Goal: Book appointment/travel/reservation

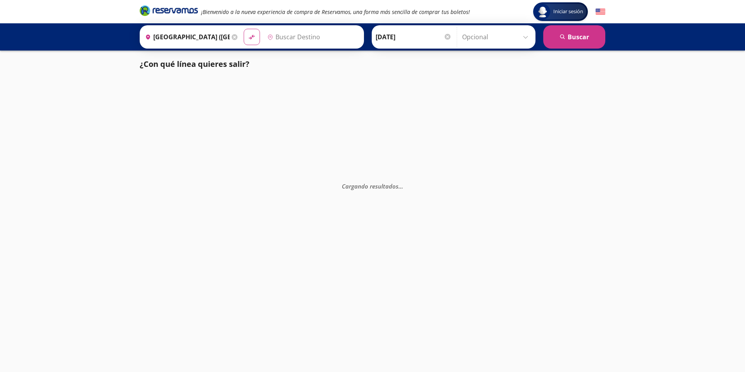
type input "[GEOGRAPHIC_DATA], [GEOGRAPHIC_DATA]"
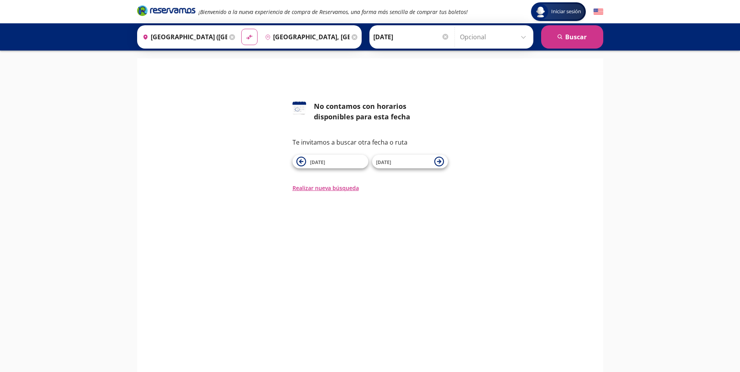
click at [232, 37] on icon at bounding box center [232, 37] width 6 height 6
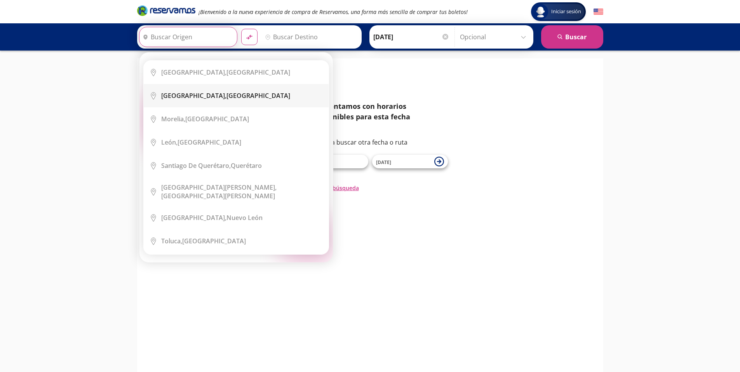
click at [230, 97] on div "[GEOGRAPHIC_DATA], [GEOGRAPHIC_DATA]" at bounding box center [242, 95] width 162 height 9
type input "[GEOGRAPHIC_DATA], [GEOGRAPHIC_DATA]"
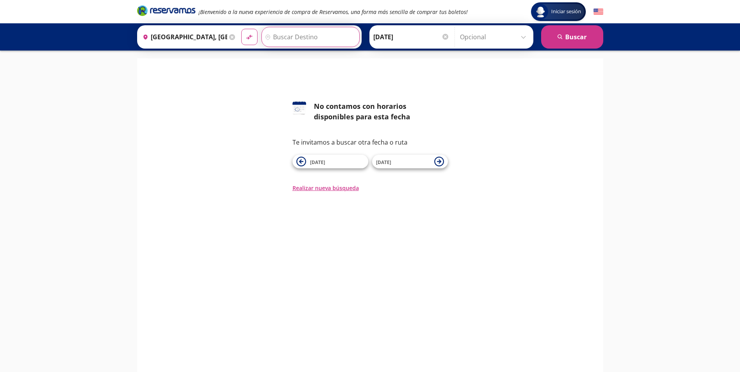
click at [311, 35] on input "Destino" at bounding box center [310, 36] width 96 height 19
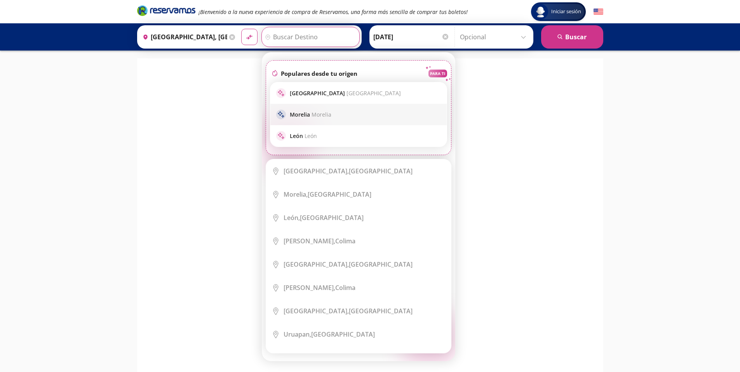
click at [336, 111] on div "sparkle [GEOGRAPHIC_DATA] Morelia" at bounding box center [358, 114] width 165 height 10
type input "[GEOGRAPHIC_DATA], [GEOGRAPHIC_DATA]"
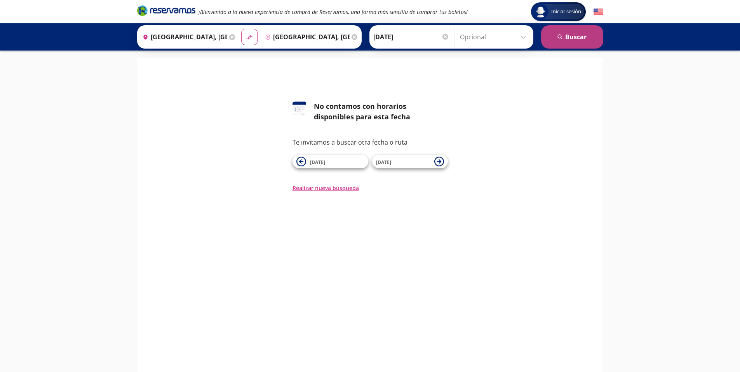
click at [576, 37] on button "search [GEOGRAPHIC_DATA]" at bounding box center [572, 36] width 62 height 23
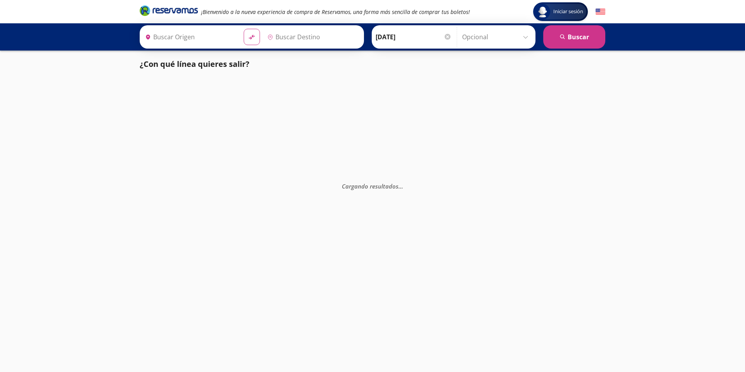
type input "[GEOGRAPHIC_DATA], [GEOGRAPHIC_DATA]"
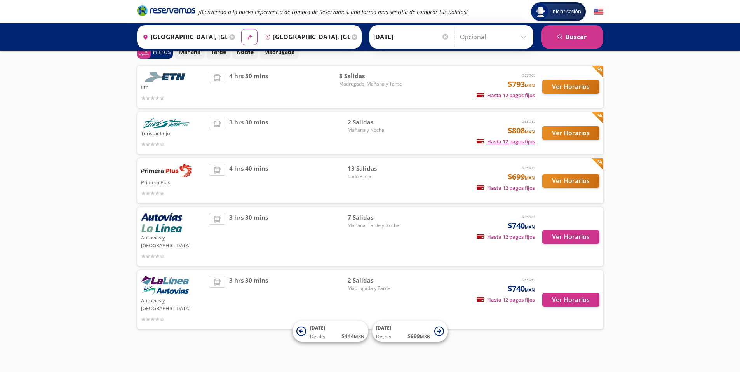
scroll to position [25, 0]
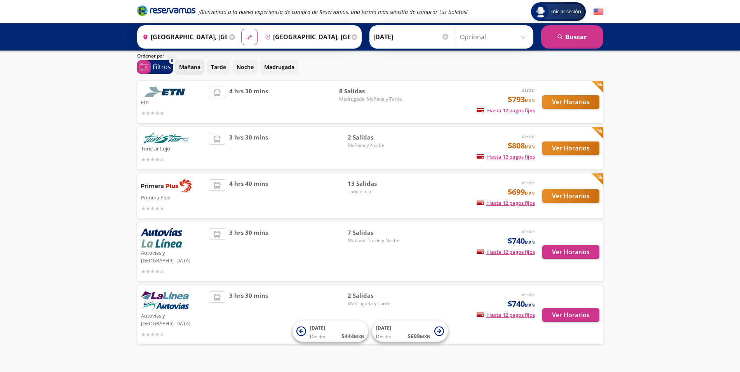
click at [188, 71] on button "Mañana" at bounding box center [190, 66] width 30 height 15
